Goal: Task Accomplishment & Management: Complete application form

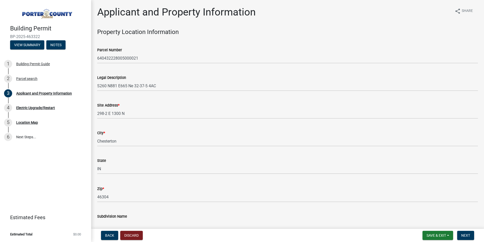
select select "42deca87-6946-4ced-a5f6-3d6cc7cfc8d2"
select select "e2d1b1d7-ccc9-456b-9e96-e16306515997"
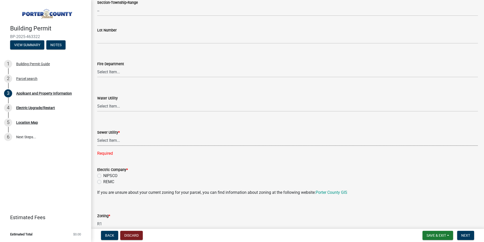
scroll to position [228, 0]
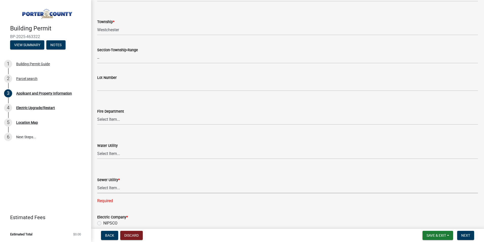
click at [110, 185] on select "Select Item... Aqua Indiana Inc Damon Run Falling Waters Lake Eliza - LEACD Nat…" at bounding box center [287, 188] width 381 height 10
click at [97, 183] on select "Select Item... Aqua Indiana Inc Damon Run Falling Waters Lake Eliza - LEACD Nat…" at bounding box center [287, 188] width 381 height 10
select select "ea6751d4-6bf7-4a16-89ee-f7801ab82aa1"
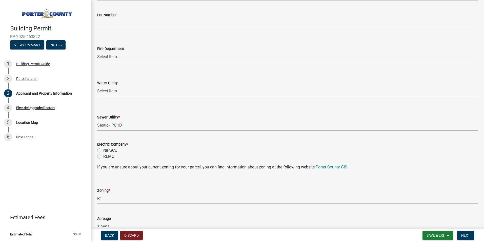
scroll to position [304, 0]
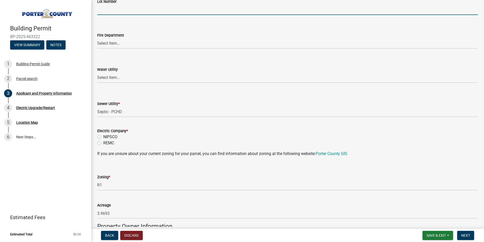
click at [214, 10] on input "Lot Number" at bounding box center [287, 10] width 381 height 10
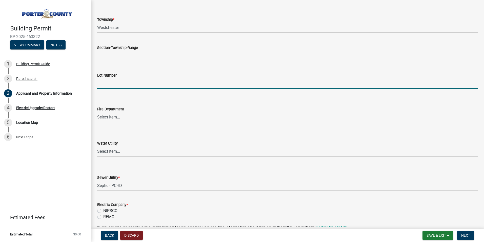
scroll to position [228, 0]
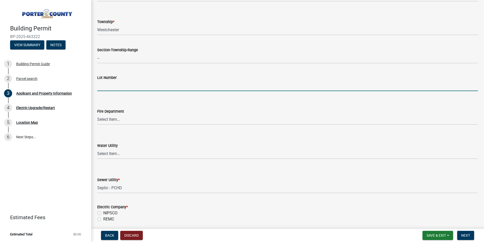
click at [189, 104] on form "Fire Department Select Item... Beverly Shores FD Burns Harbor FD Boone Grove FD…" at bounding box center [287, 113] width 381 height 23
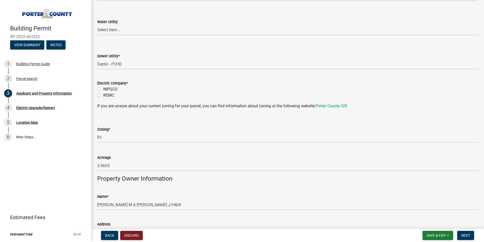
scroll to position [351, 0]
click at [103, 90] on label "NIPSCO" at bounding box center [110, 89] width 14 height 6
click at [103, 90] on input "NIPSCO" at bounding box center [104, 87] width 3 height 3
radio input "true"
click at [138, 90] on div "NIPSCO" at bounding box center [287, 89] width 381 height 6
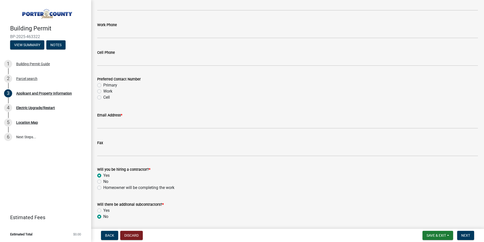
scroll to position [681, 0]
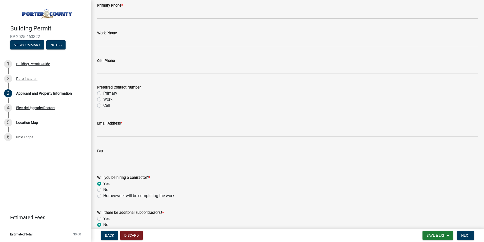
click at [103, 106] on label "Cell" at bounding box center [106, 105] width 7 height 6
click at [103, 106] on input "Cell" at bounding box center [104, 103] width 3 height 3
radio input "true"
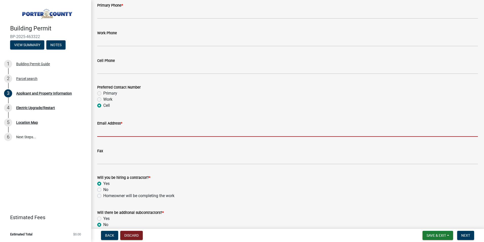
click at [116, 131] on input "Email Address *" at bounding box center [287, 131] width 381 height 10
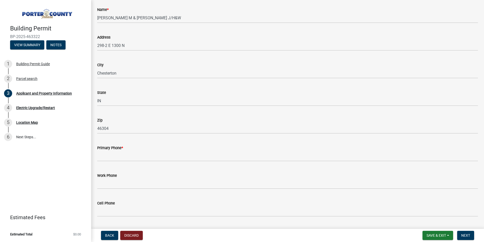
scroll to position [529, 0]
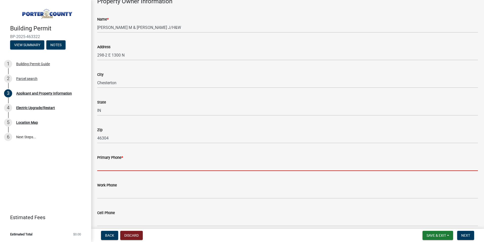
click at [136, 162] on input "Primary Phone *" at bounding box center [287, 165] width 381 height 10
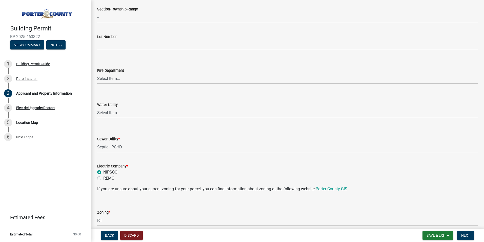
scroll to position [301, 0]
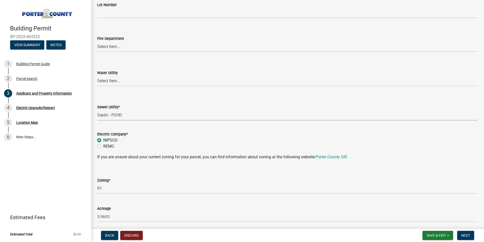
click at [123, 115] on select "Select Item... Aqua Indiana Inc Damon Run Falling Waters Lake Eliza - LEACD Nat…" at bounding box center [287, 115] width 381 height 10
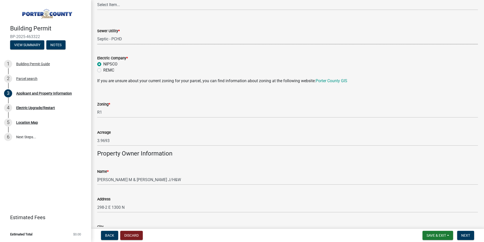
scroll to position [351, 0]
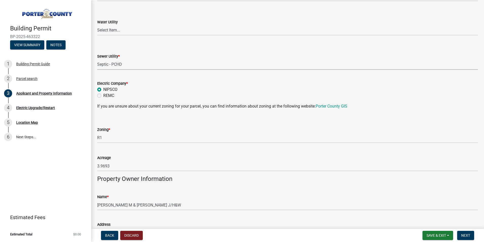
click at [123, 64] on select "Select Item... Aqua Indiana Inc Damon Run Falling Waters Lake Eliza - LEACD Nat…" at bounding box center [287, 64] width 381 height 10
click at [97, 59] on select "Select Item... Aqua Indiana Inc Damon Run Falling Waters Lake Eliza - LEACD Nat…" at bounding box center [287, 64] width 381 height 10
select select "70f77741-be3f-462c-9899-91d8ca390455"
click at [148, 85] on div "Electric Company *" at bounding box center [287, 83] width 381 height 6
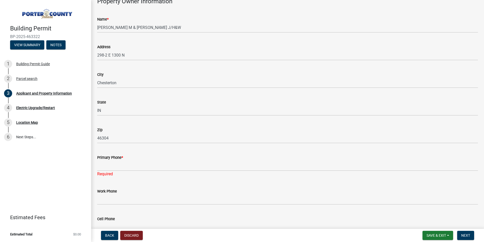
scroll to position [554, 0]
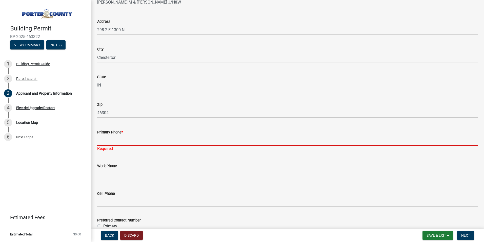
click at [116, 141] on input "Primary Phone *" at bounding box center [287, 140] width 381 height 10
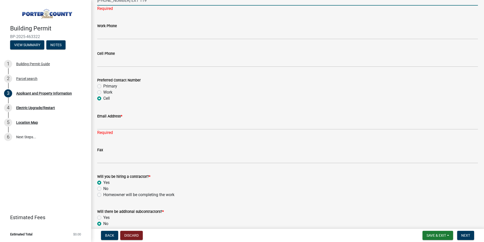
scroll to position [706, 0]
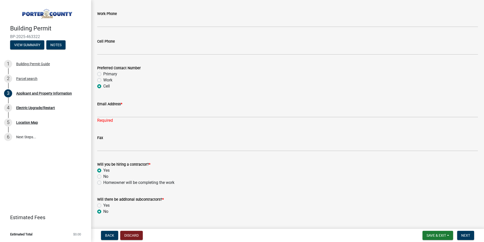
type input "269-323-1111 EXT 119"
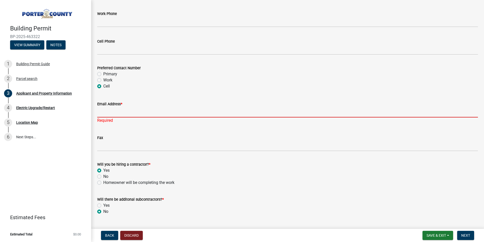
click at [115, 115] on div "Email Address * Required" at bounding box center [287, 109] width 381 height 30
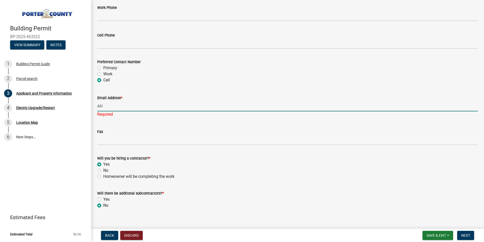
type input "A"
type input "a"
type input "ahosier@hi-techeletric.net"
click at [207, 161] on div "Will you be hiring a contractor? * Yes No Homeowner will be completing the work" at bounding box center [287, 167] width 381 height 24
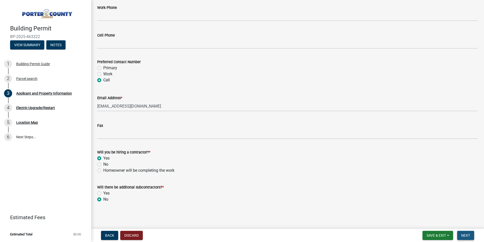
click at [468, 234] on span "Next" at bounding box center [466, 235] width 9 height 4
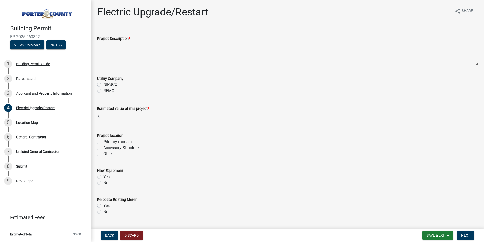
click at [103, 86] on label "NIPSCO" at bounding box center [110, 85] width 14 height 6
click at [103, 85] on input "NIPSCO" at bounding box center [104, 83] width 3 height 3
radio input "true"
click at [103, 141] on label "Primary (house)" at bounding box center [117, 142] width 29 height 6
click at [103, 141] on input "Primary (house)" at bounding box center [104, 140] width 3 height 3
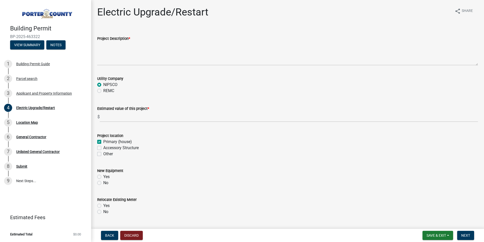
checkbox input "true"
checkbox input "false"
drag, startPoint x: 184, startPoint y: 172, endPoint x: 185, endPoint y: 169, distance: 3.6
click at [185, 171] on div "New Equipment" at bounding box center [287, 170] width 381 height 6
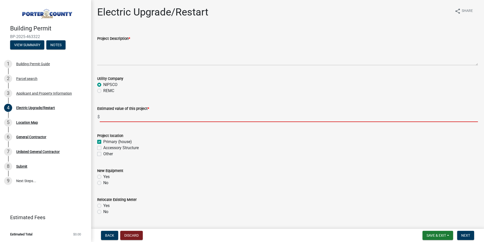
click at [112, 120] on input "text" at bounding box center [289, 116] width 379 height 10
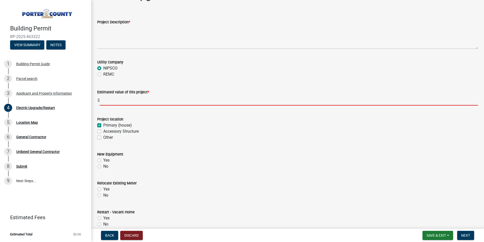
scroll to position [25, 0]
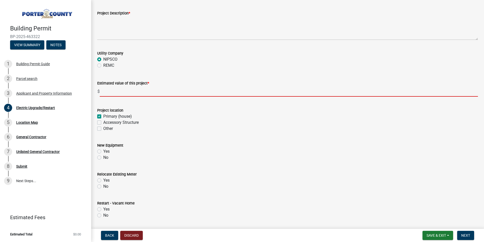
click at [100, 150] on form "New Equipment Yes No" at bounding box center [287, 148] width 381 height 24
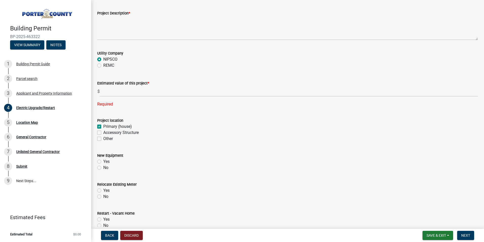
click at [103, 162] on label "Yes" at bounding box center [106, 161] width 6 height 6
click at [103, 162] on input "Yes" at bounding box center [104, 159] width 3 height 3
radio input "true"
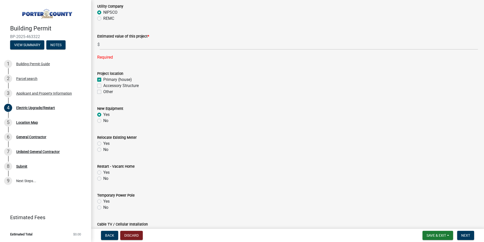
scroll to position [76, 0]
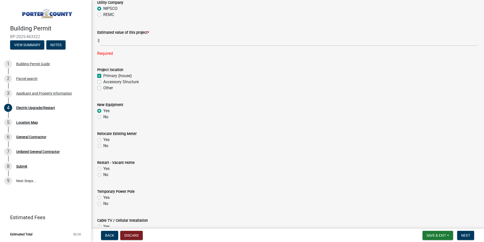
click at [103, 146] on label "No" at bounding box center [105, 146] width 5 height 6
click at [103, 146] on input "No" at bounding box center [104, 144] width 3 height 3
radio input "true"
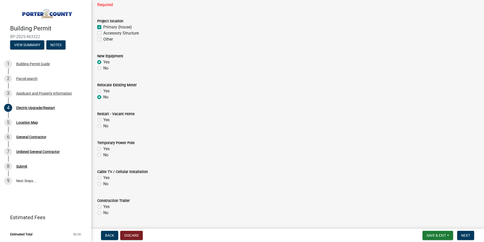
scroll to position [127, 0]
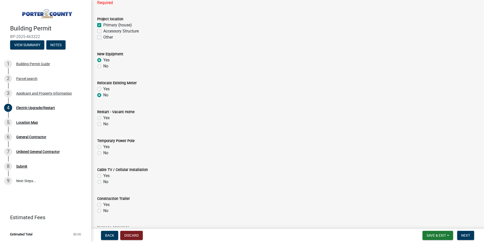
click at [103, 123] on label "No" at bounding box center [105, 124] width 5 height 6
click at [103, 123] on input "No" at bounding box center [104, 122] width 3 height 3
radio input "true"
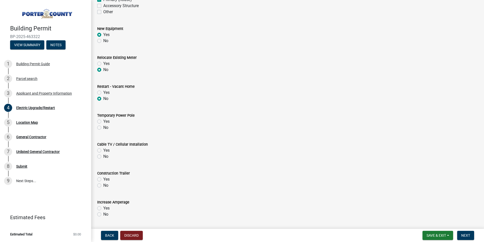
click at [103, 128] on label "No" at bounding box center [105, 127] width 5 height 6
click at [103, 128] on input "No" at bounding box center [104, 125] width 3 height 3
radio input "true"
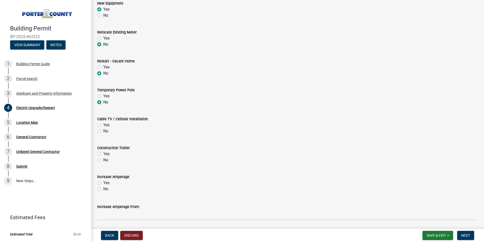
click at [103, 131] on label "No" at bounding box center [105, 131] width 5 height 6
click at [103, 131] on input "No" at bounding box center [104, 129] width 3 height 3
radio input "true"
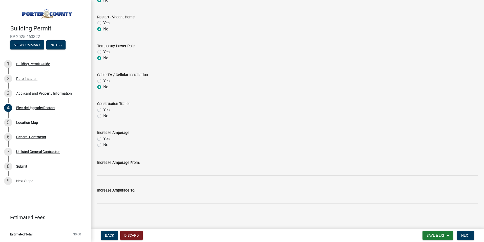
scroll to position [222, 0]
click at [103, 115] on label "No" at bounding box center [105, 115] width 5 height 6
click at [103, 115] on input "No" at bounding box center [104, 113] width 3 height 3
radio input "true"
click at [103, 139] on label "Yes" at bounding box center [106, 138] width 6 height 6
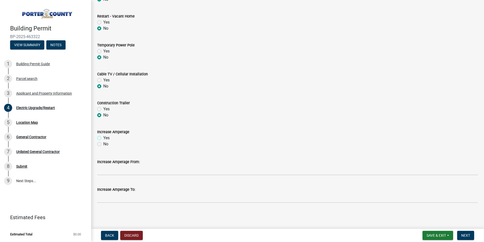
click at [103, 138] on input "Yes" at bounding box center [104, 136] width 3 height 3
radio input "true"
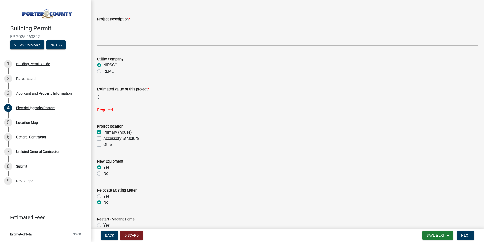
scroll to position [0, 0]
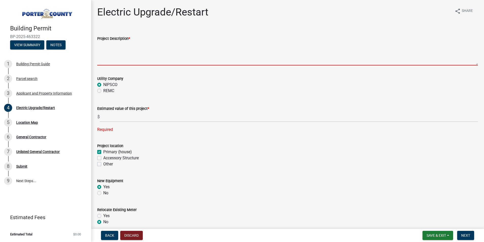
click at [133, 60] on textarea "Project Description *" at bounding box center [287, 54] width 381 height 24
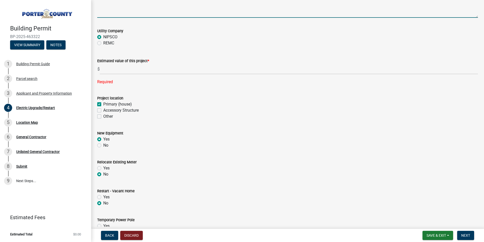
scroll to position [51, 0]
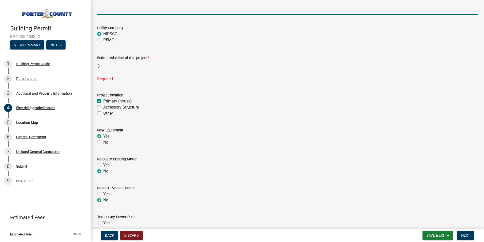
type textarea "install of a EV charger"
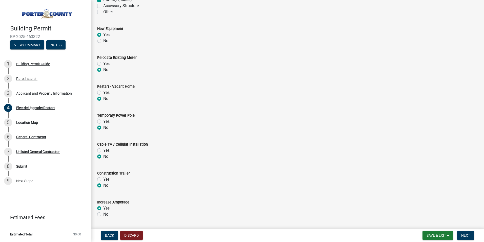
click at [151, 91] on div "Yes" at bounding box center [287, 92] width 381 height 6
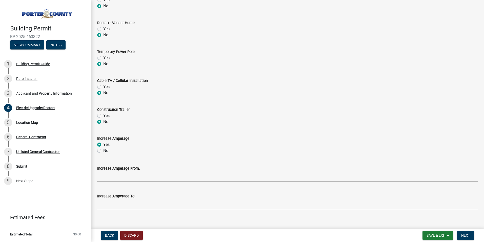
scroll to position [222, 0]
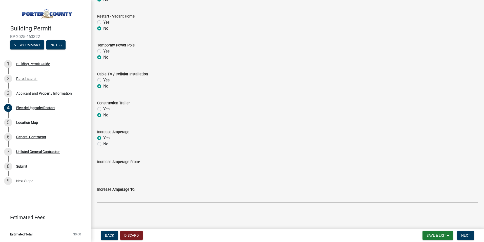
click at [116, 170] on input "Increase Amperage From:" at bounding box center [287, 170] width 381 height 10
click at [125, 167] on input "Increase Amperage From:" at bounding box center [287, 170] width 381 height 10
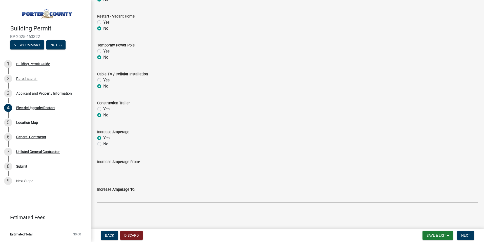
click at [110, 115] on div "No" at bounding box center [287, 115] width 381 height 6
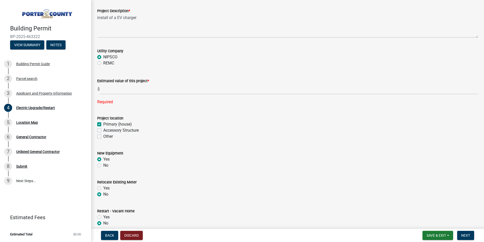
scroll to position [0, 0]
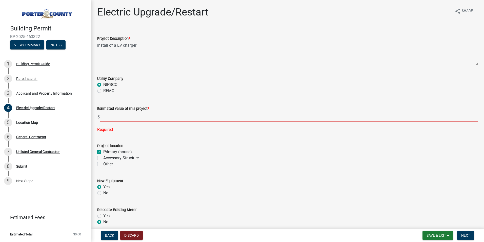
click at [125, 120] on input "text" at bounding box center [289, 116] width 379 height 10
click at [165, 116] on input "text" at bounding box center [289, 116] width 379 height 10
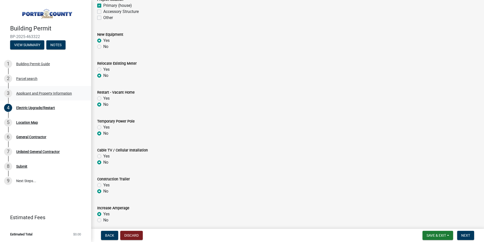
scroll to position [70, 0]
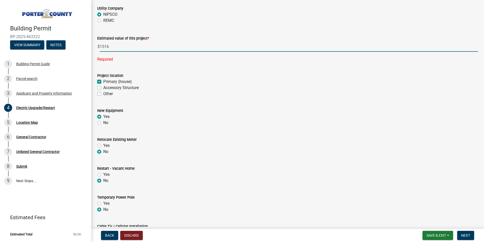
type input "1516"
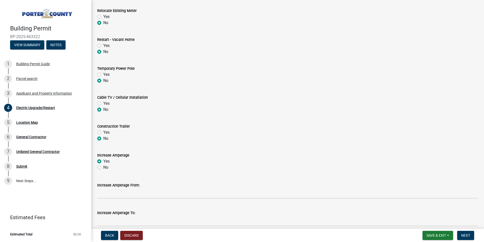
scroll to position [212, 0]
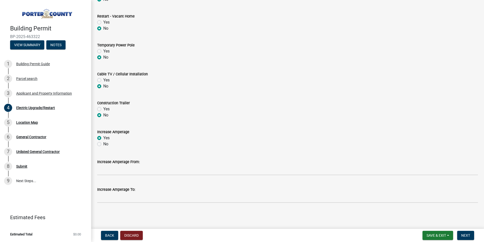
click at [103, 144] on label "No" at bounding box center [105, 144] width 5 height 6
click at [103, 144] on input "No" at bounding box center [104, 142] width 3 height 3
radio input "true"
click at [467, 234] on span "Next" at bounding box center [466, 235] width 9 height 4
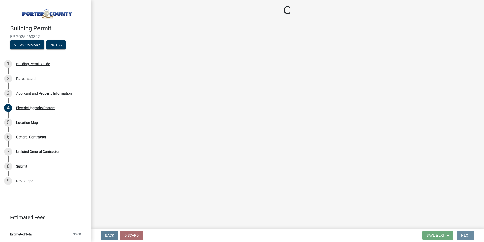
scroll to position [0, 0]
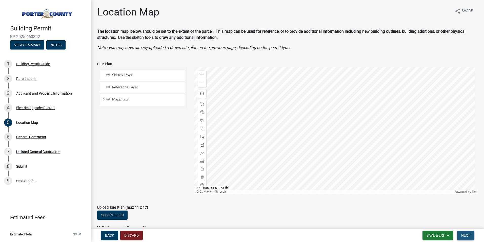
click at [466, 236] on span "Next" at bounding box center [466, 235] width 9 height 4
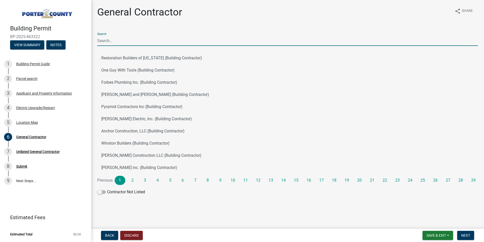
click at [109, 44] on input "Search" at bounding box center [287, 40] width 381 height 10
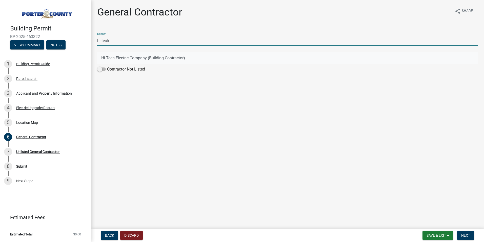
type input "hi-tech"
click at [147, 61] on button "Hi-Tech Electric Company (Building Contractor)" at bounding box center [287, 58] width 381 height 12
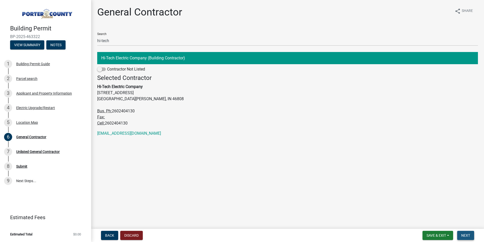
click at [466, 233] on span "Next" at bounding box center [466, 235] width 9 height 4
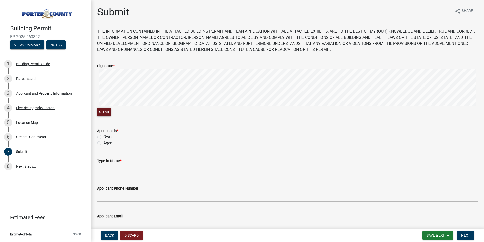
click at [130, 67] on form "Signature * Clear" at bounding box center [287, 87] width 381 height 60
click at [108, 110] on button "Clear" at bounding box center [104, 111] width 14 height 8
click at [164, 106] on signature-pad at bounding box center [287, 88] width 381 height 39
drag, startPoint x: 100, startPoint y: 143, endPoint x: 109, endPoint y: 141, distance: 8.6
click at [103, 143] on label "Agent" at bounding box center [108, 143] width 10 height 6
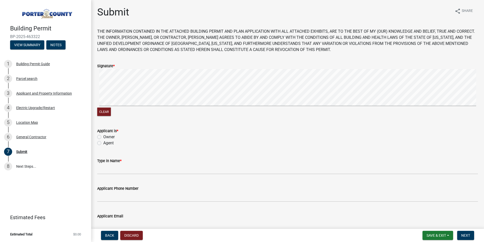
click at [103, 143] on input "Agent" at bounding box center [104, 141] width 3 height 3
radio input "true"
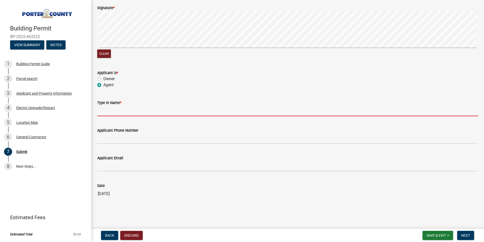
click at [122, 109] on input "Type in Name *" at bounding box center [287, 111] width 381 height 10
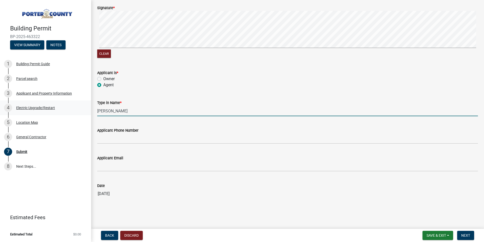
type input "Kevin Cosby"
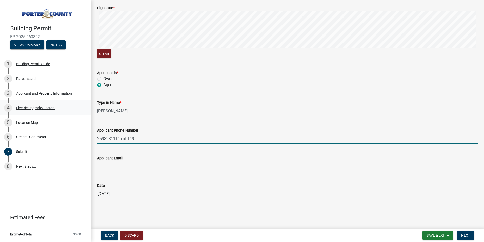
type input "2693231111 ext 119"
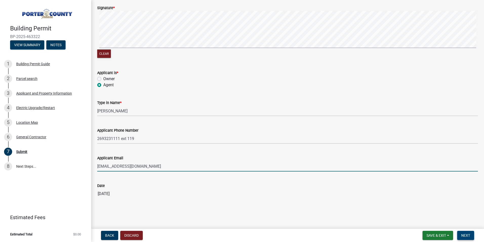
type input "ahosier@hi-techelectric.net"
click at [462, 233] on span "Next" at bounding box center [466, 235] width 9 height 4
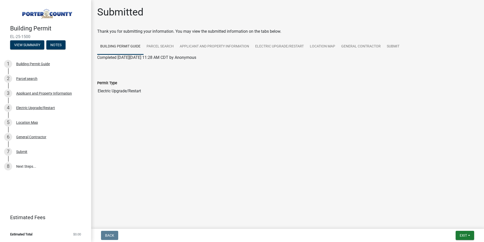
click at [320, 162] on main "Submitted Thank you for submitting your information. You may view the submitted…" at bounding box center [287, 113] width 393 height 227
click at [465, 235] on span "Exit" at bounding box center [463, 235] width 7 height 4
click at [454, 222] on button "Save & Exit" at bounding box center [454, 222] width 41 height 12
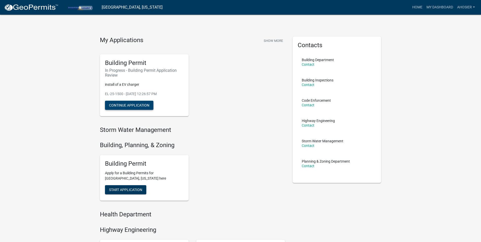
click at [133, 101] on button "Continue Application" at bounding box center [129, 105] width 48 height 9
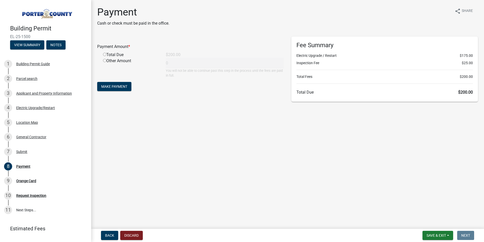
click at [105, 54] on input "radio" at bounding box center [104, 54] width 3 height 3
radio input "true"
type input "200"
click at [110, 87] on span "Make Payment" at bounding box center [114, 86] width 26 height 4
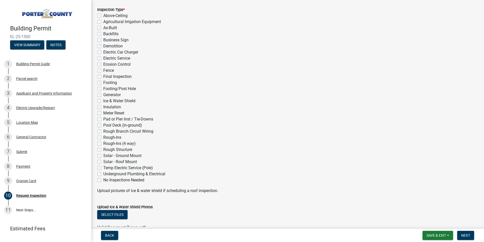
scroll to position [76, 0]
click at [435, 236] on span "Save & Exit" at bounding box center [437, 235] width 20 height 4
click at [432, 220] on button "Save & Exit" at bounding box center [433, 222] width 41 height 12
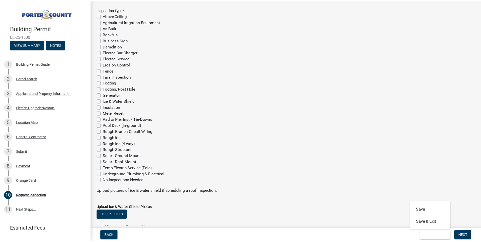
scroll to position [0, 0]
